Goal: Feedback & Contribution: Contribute content

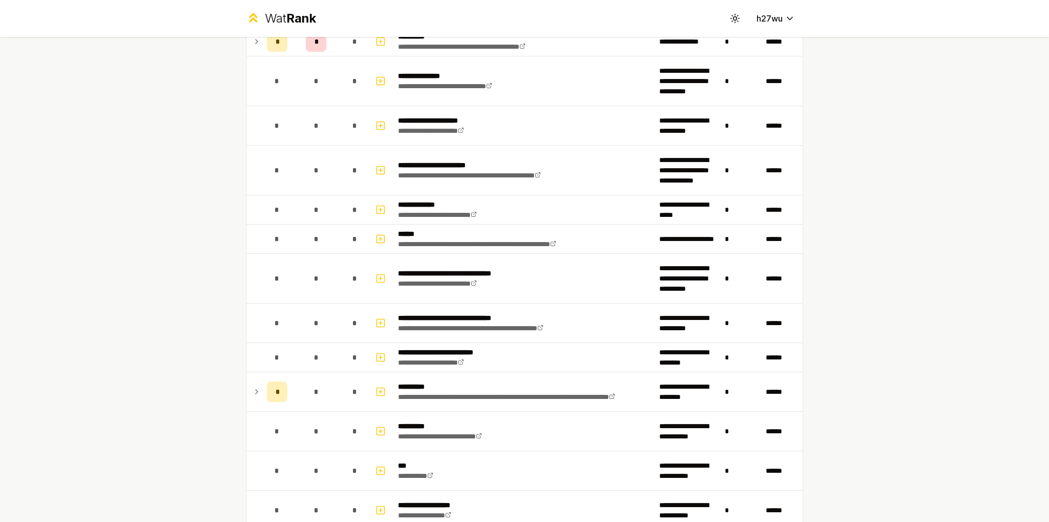
scroll to position [359, 0]
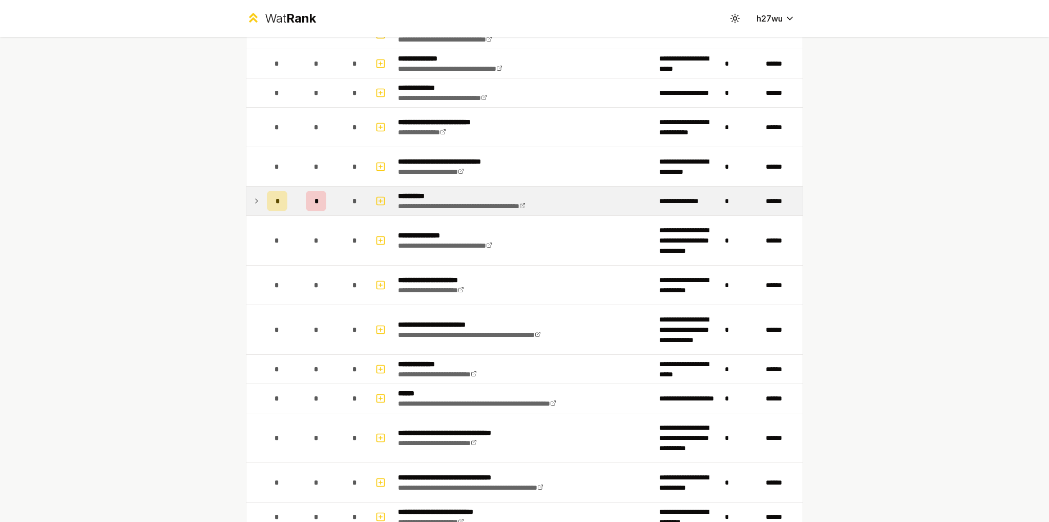
click at [457, 192] on p "**********" at bounding box center [482, 196] width 168 height 10
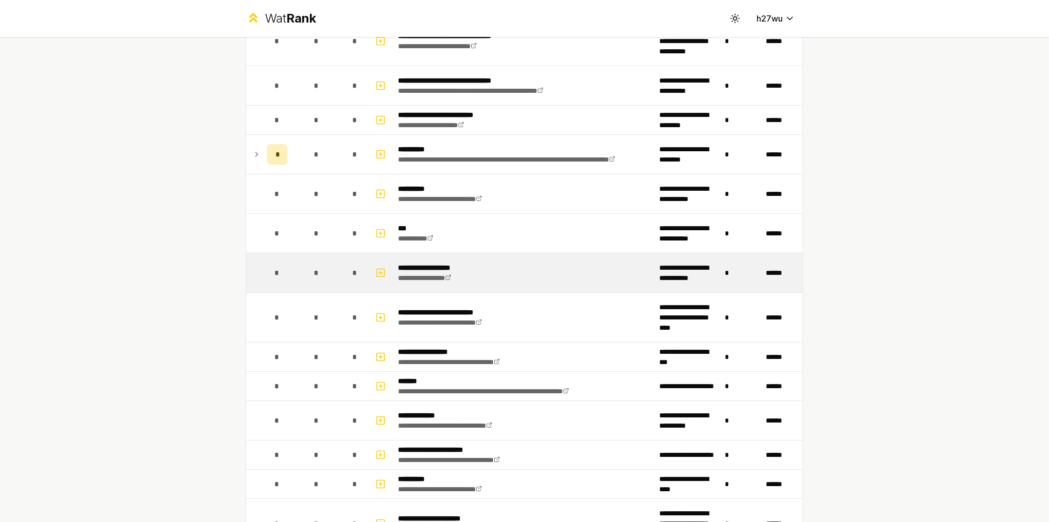
scroll to position [769, 0]
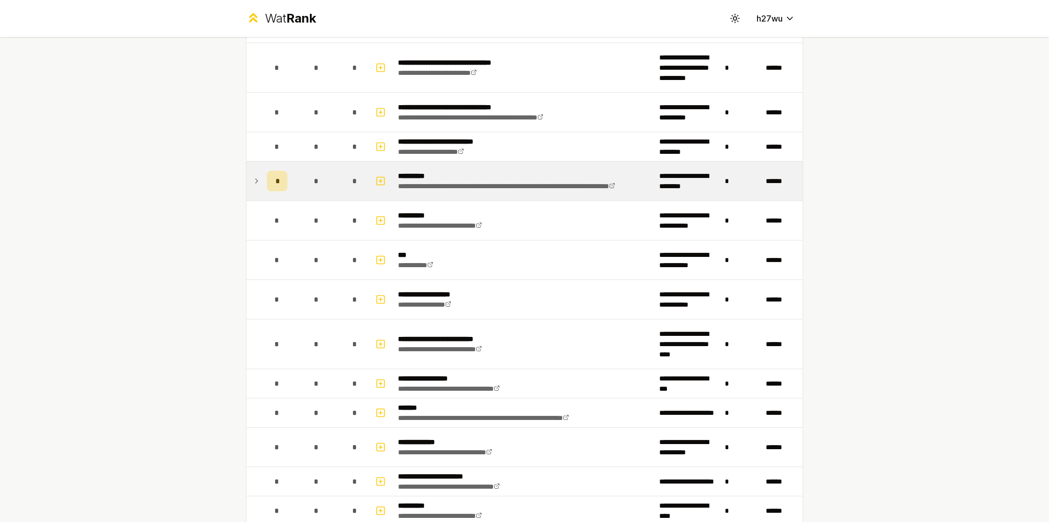
click at [263, 187] on td "*" at bounding box center [277, 180] width 29 height 39
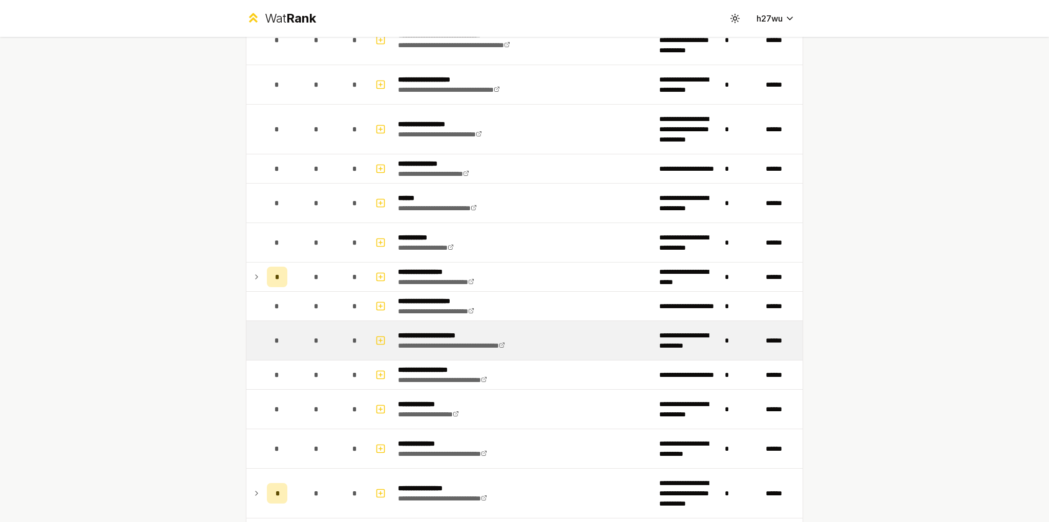
scroll to position [1537, 0]
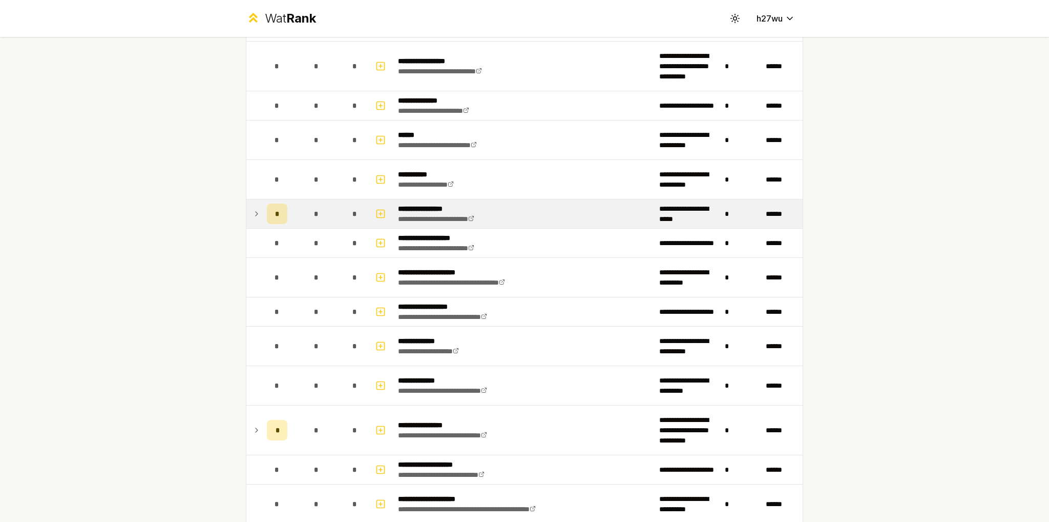
click at [251, 199] on td at bounding box center [254, 213] width 16 height 29
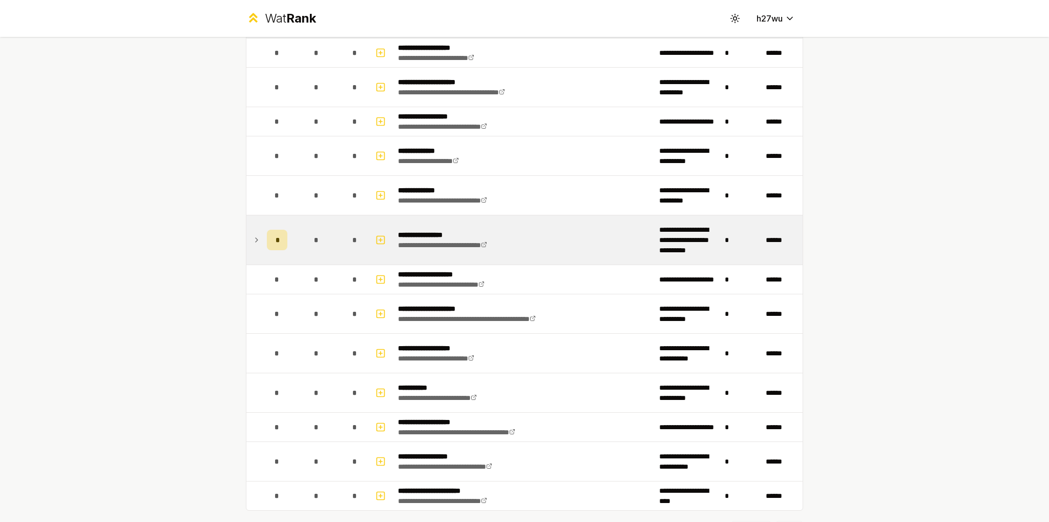
scroll to position [1781, 0]
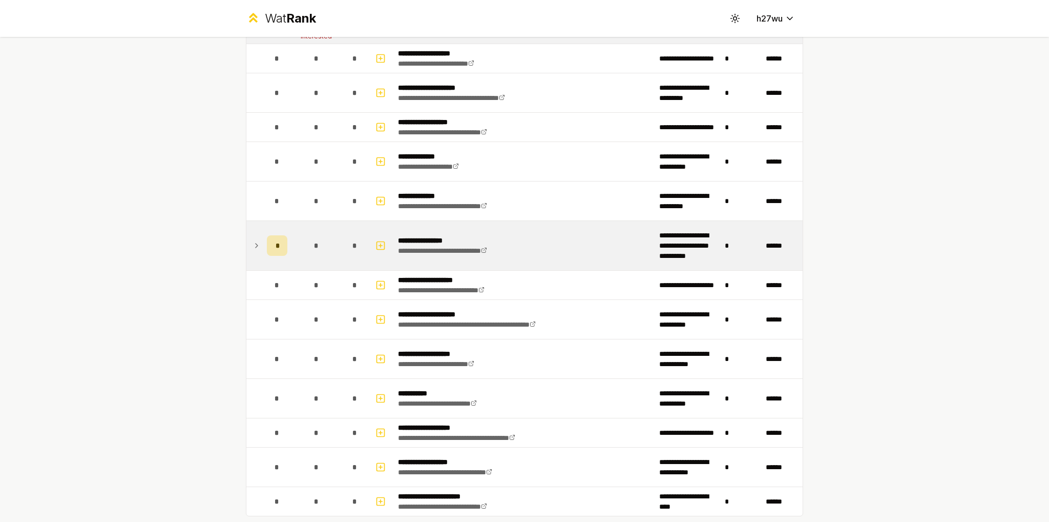
click at [256, 251] on td at bounding box center [254, 245] width 16 height 49
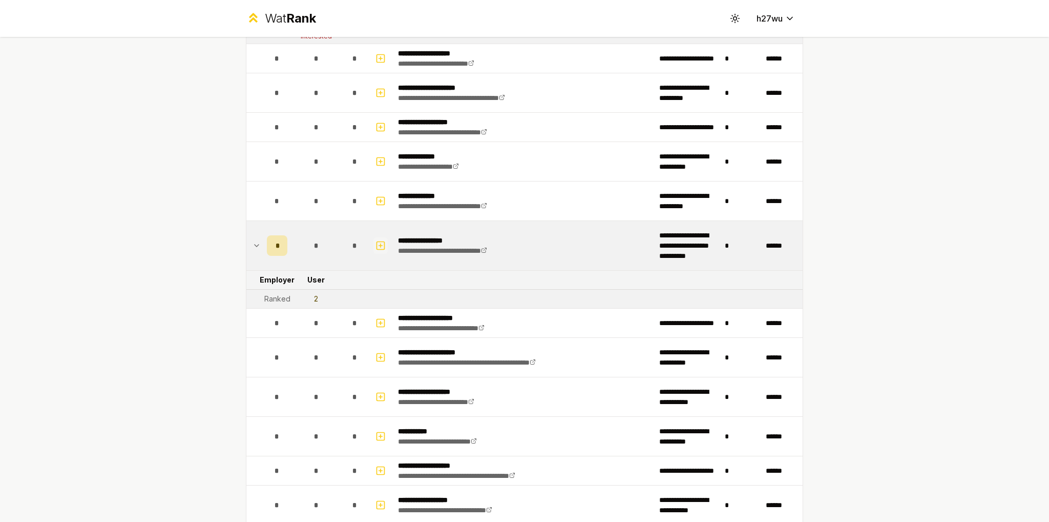
click at [382, 238] on button "button" at bounding box center [381, 245] width 14 height 16
select select
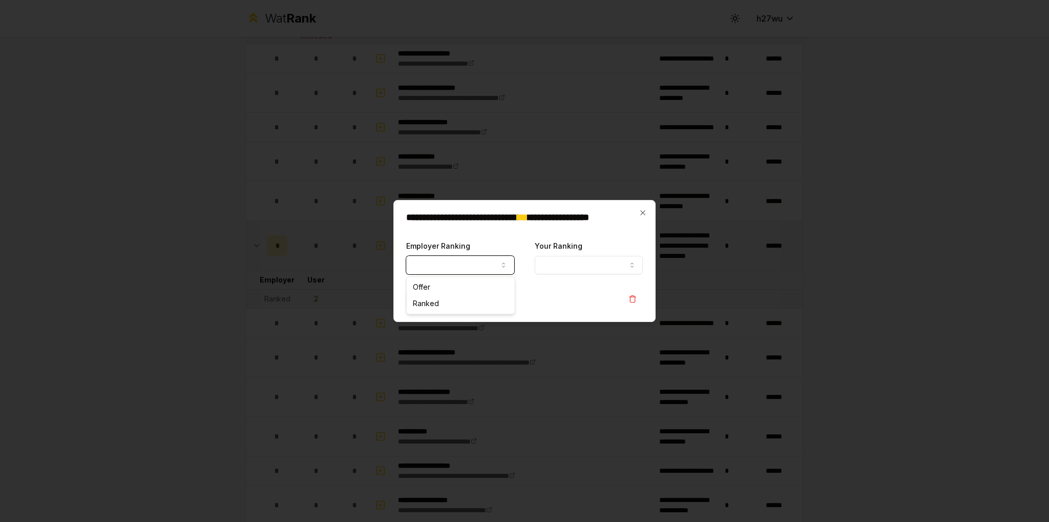
click at [491, 266] on button "Employer Ranking" at bounding box center [460, 265] width 108 height 18
click at [497, 265] on button "Employer Ranking" at bounding box center [460, 265] width 108 height 18
click at [637, 208] on div "**********" at bounding box center [525, 261] width 262 height 122
click at [645, 210] on icon "button" at bounding box center [643, 213] width 8 height 8
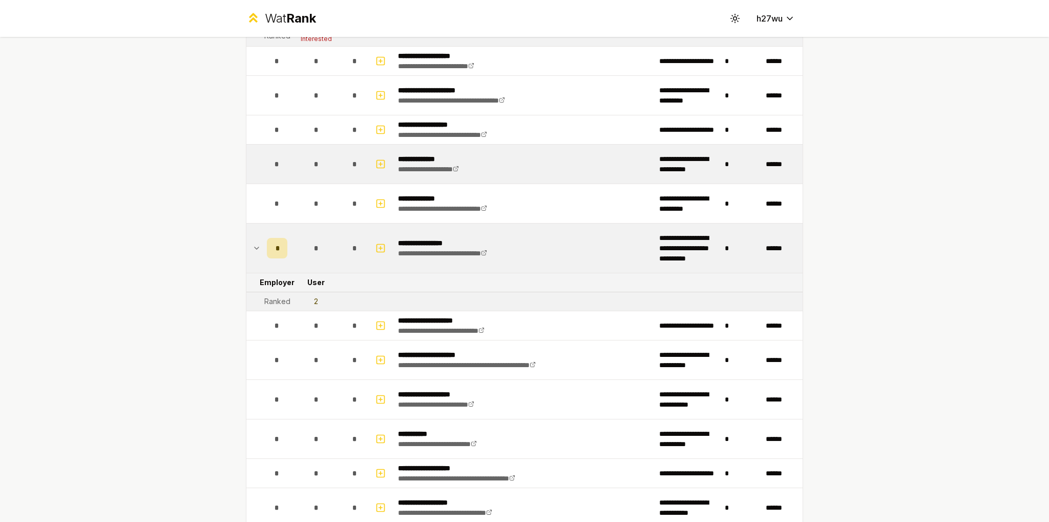
scroll to position [1742, 0]
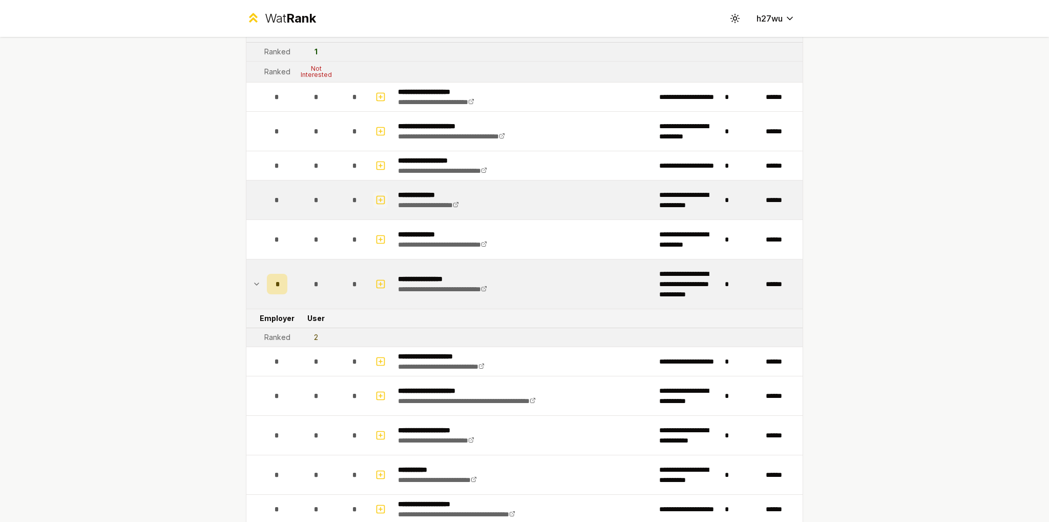
click at [379, 197] on icon "button" at bounding box center [381, 200] width 10 height 12
select select
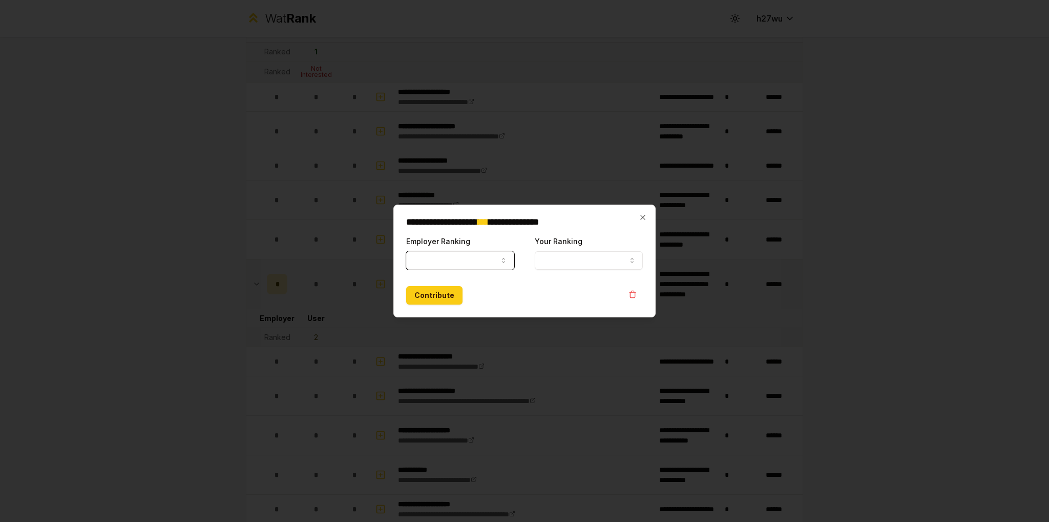
click at [470, 257] on button "Employer Ranking" at bounding box center [460, 260] width 108 height 18
select select "*****"
click at [554, 268] on button "Your Ranking" at bounding box center [589, 260] width 108 height 18
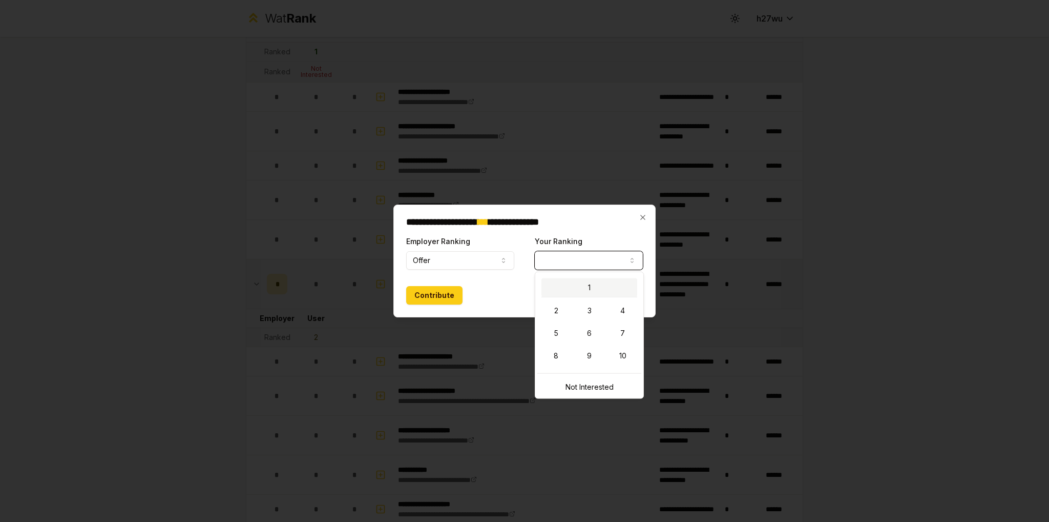
select select "*"
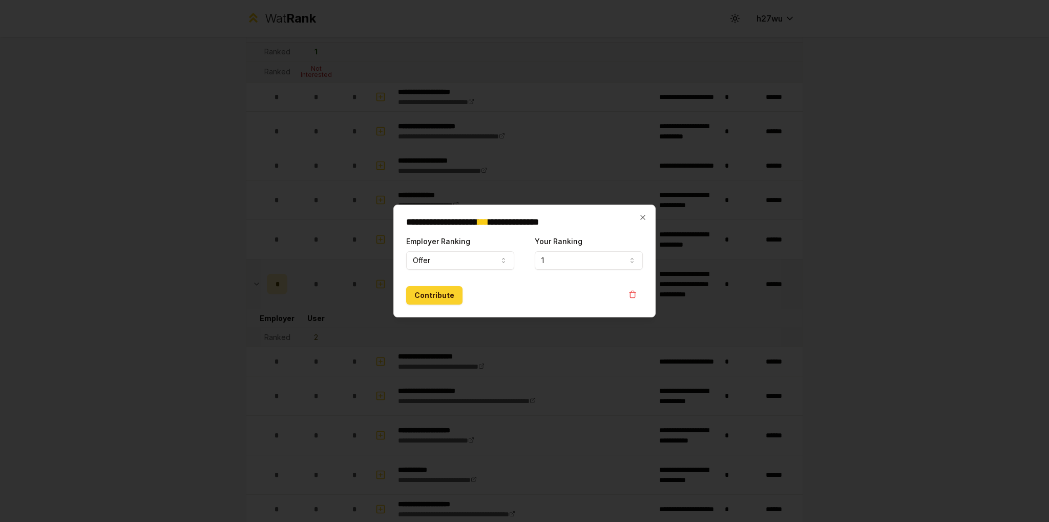
click at [451, 294] on button "Contribute" at bounding box center [434, 295] width 56 height 18
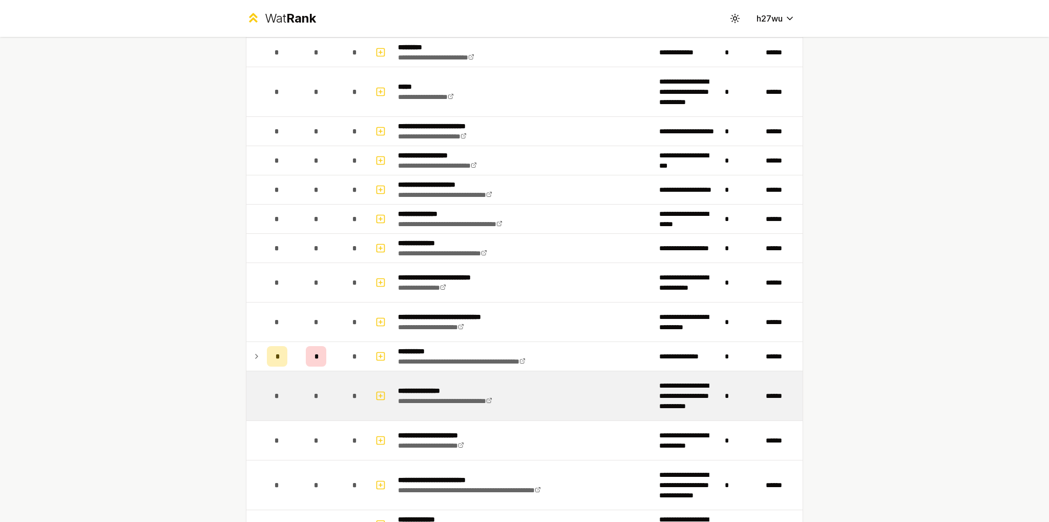
scroll to position [359, 0]
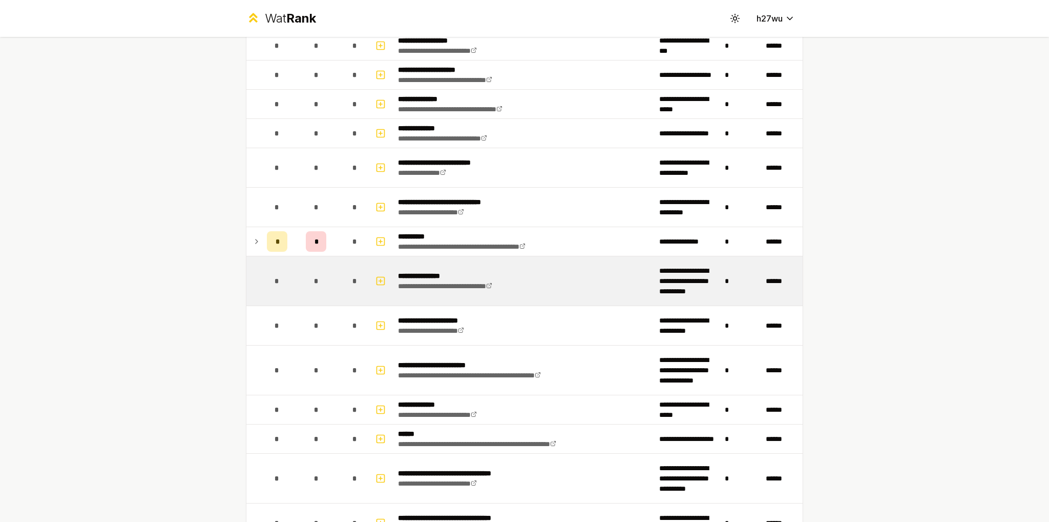
click at [267, 279] on div "*" at bounding box center [277, 281] width 20 height 20
click at [376, 280] on icon "button" at bounding box center [381, 281] width 10 height 12
select select
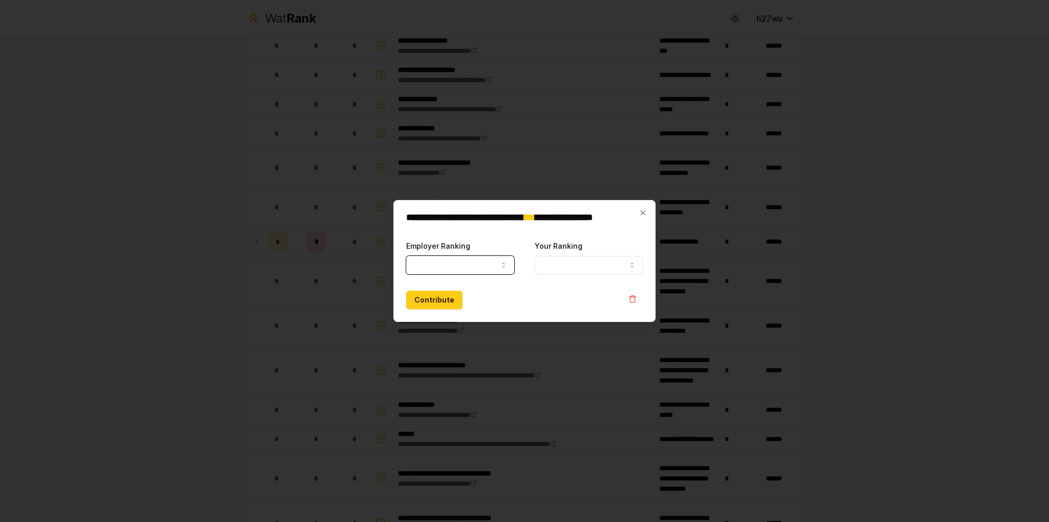
click at [482, 258] on button "Employer Ranking" at bounding box center [460, 265] width 108 height 18
select select "******"
click at [584, 265] on button "Your Ranking" at bounding box center [589, 265] width 108 height 18
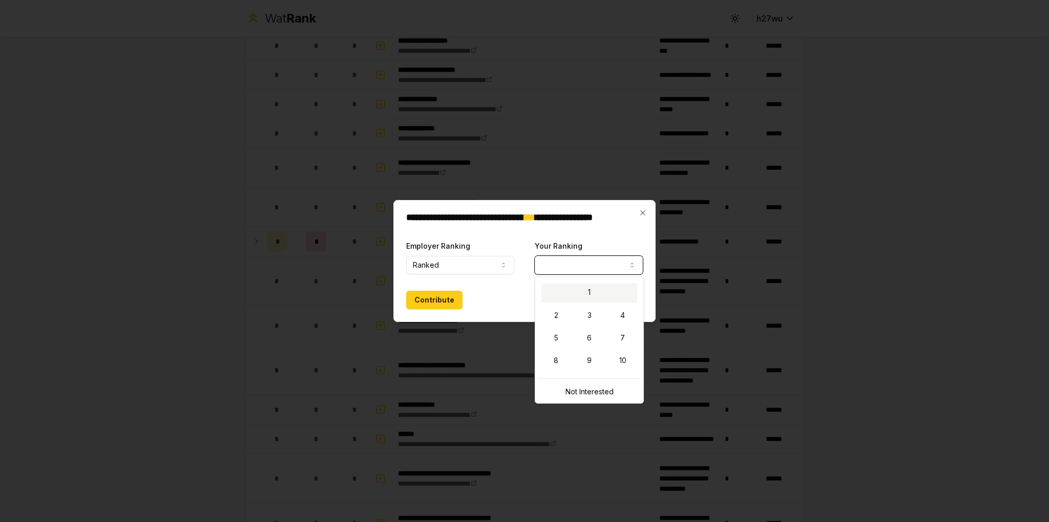
select select "*"
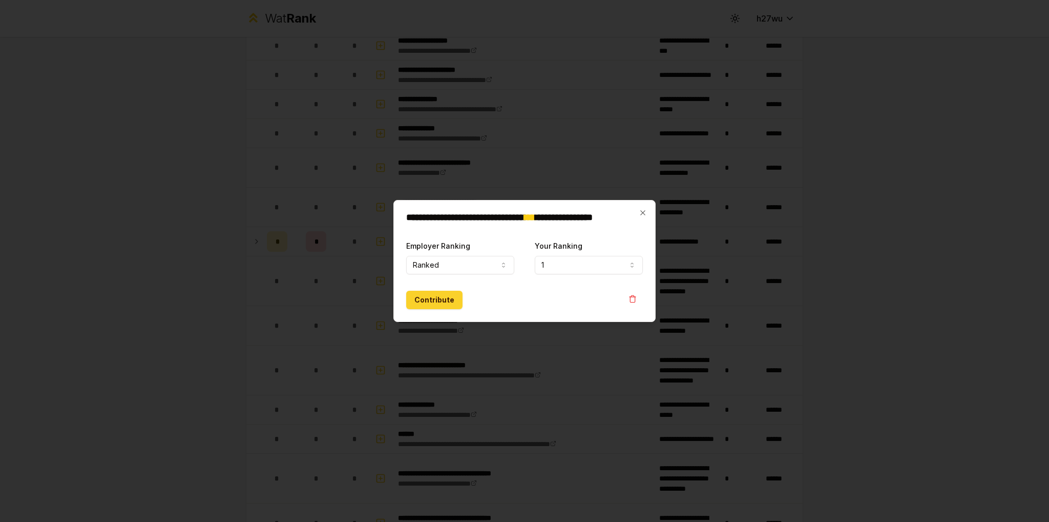
click at [424, 302] on button "Contribute" at bounding box center [434, 300] width 56 height 18
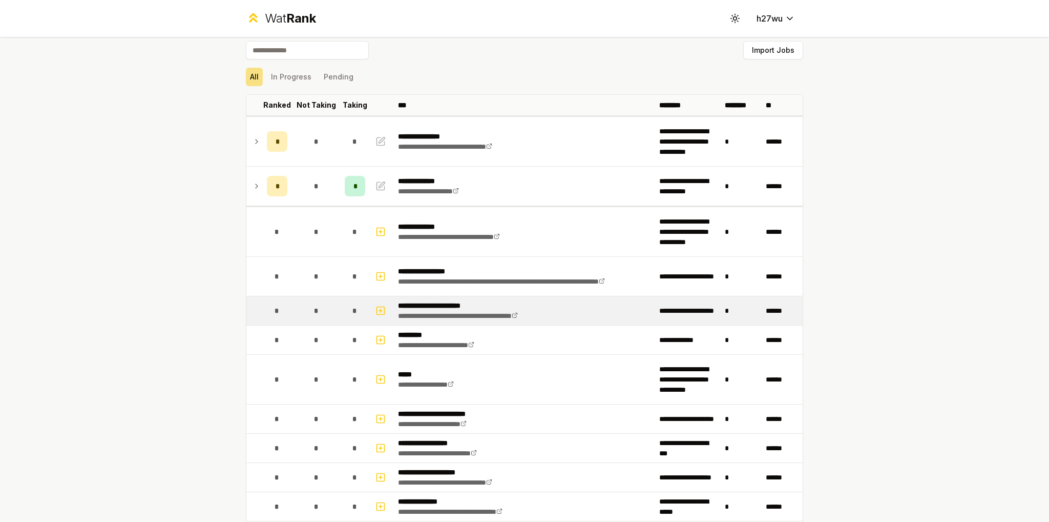
scroll to position [0, 0]
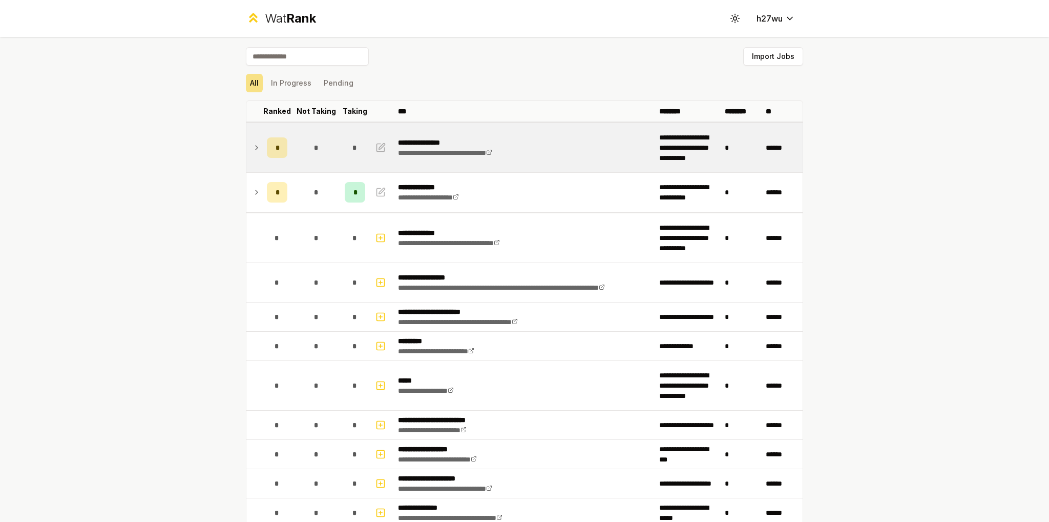
click at [385, 153] on td at bounding box center [381, 147] width 25 height 49
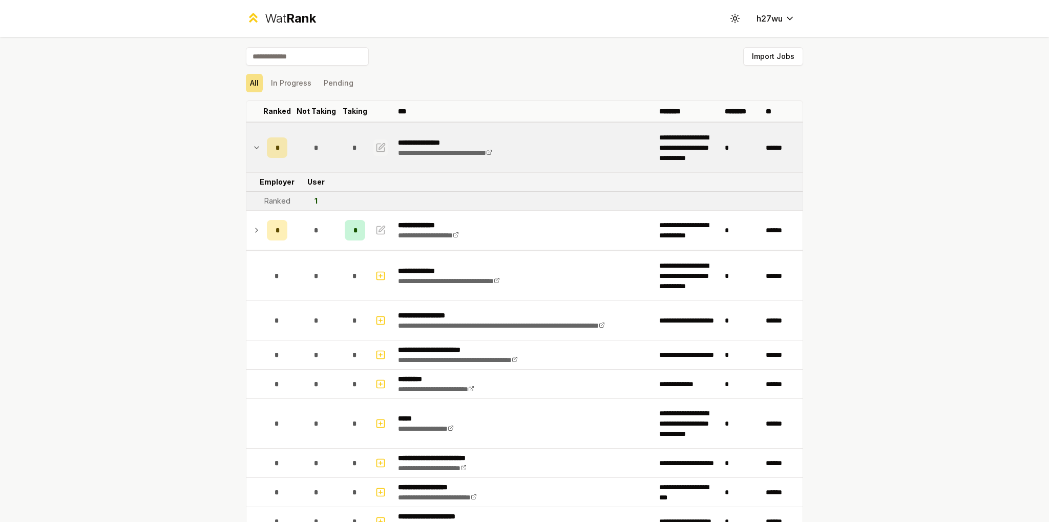
click at [380, 147] on icon "button" at bounding box center [381, 147] width 8 height 8
select select "******"
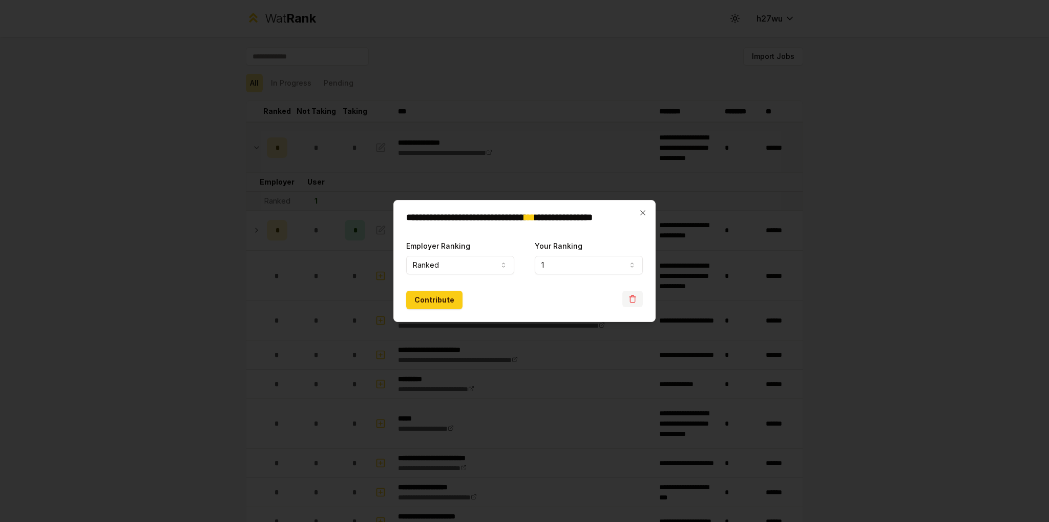
click at [634, 303] on button "button" at bounding box center [633, 299] width 20 height 16
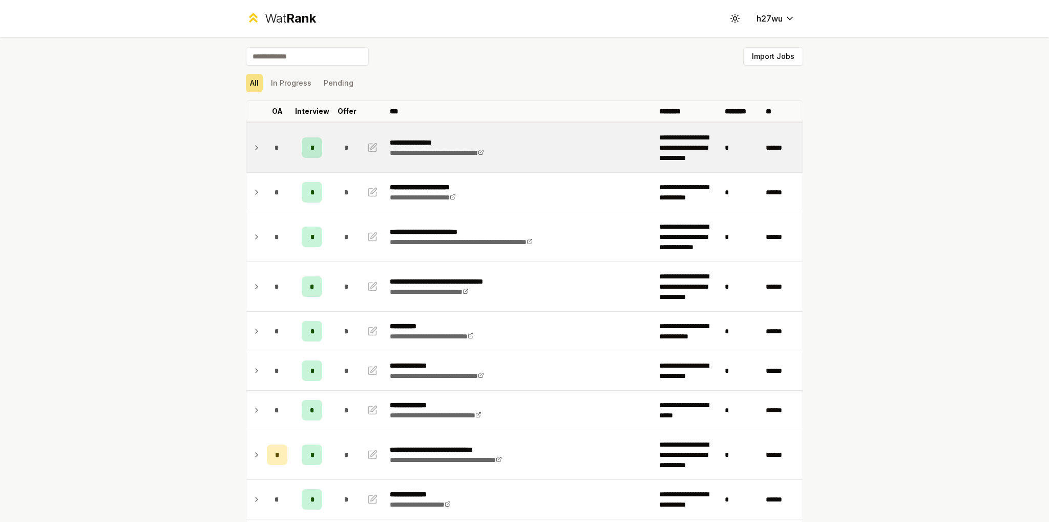
click at [254, 146] on icon at bounding box center [257, 147] width 8 height 12
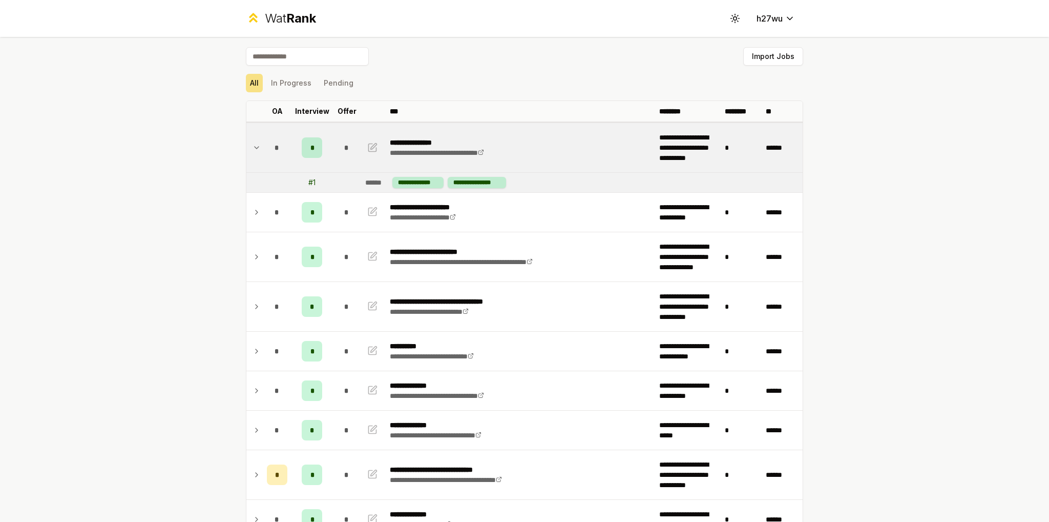
click at [255, 147] on icon at bounding box center [257, 148] width 4 height 2
